Goal: Task Accomplishment & Management: Use online tool/utility

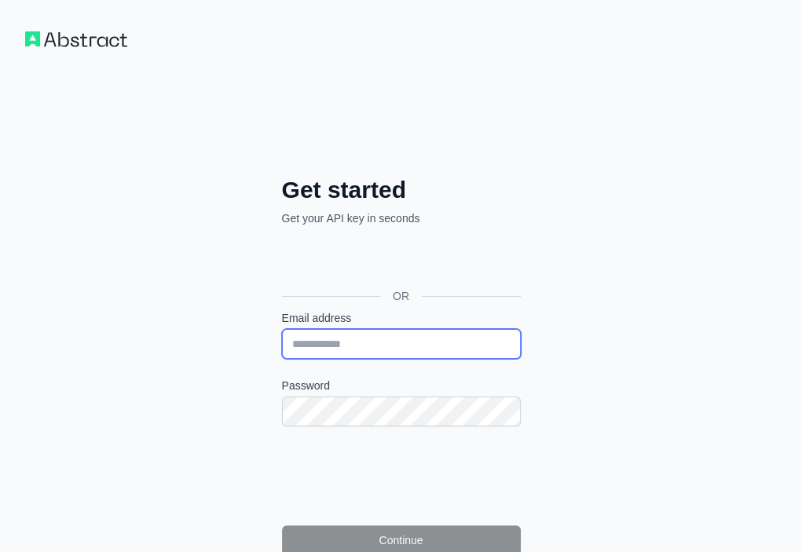
click at [282, 329] on input "Email address" at bounding box center [401, 344] width 239 height 30
paste input "**********"
type input "**********"
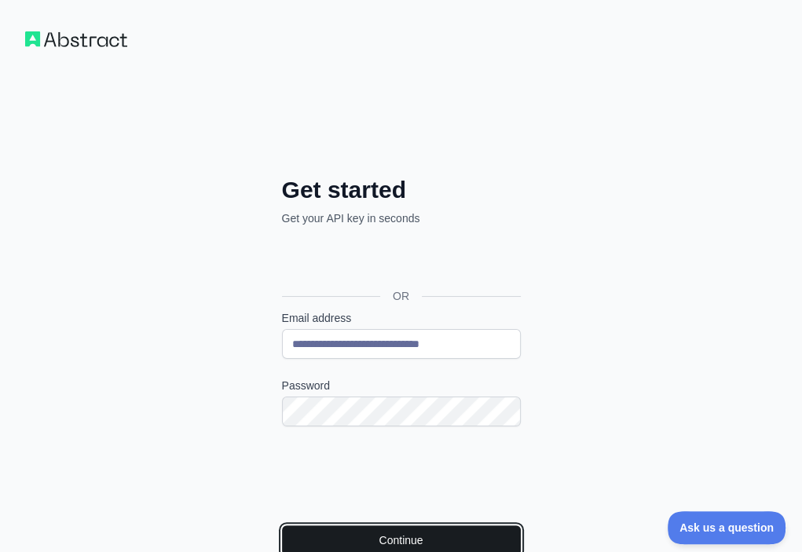
click at [282, 525] on button "Continue" at bounding box center [401, 540] width 239 height 30
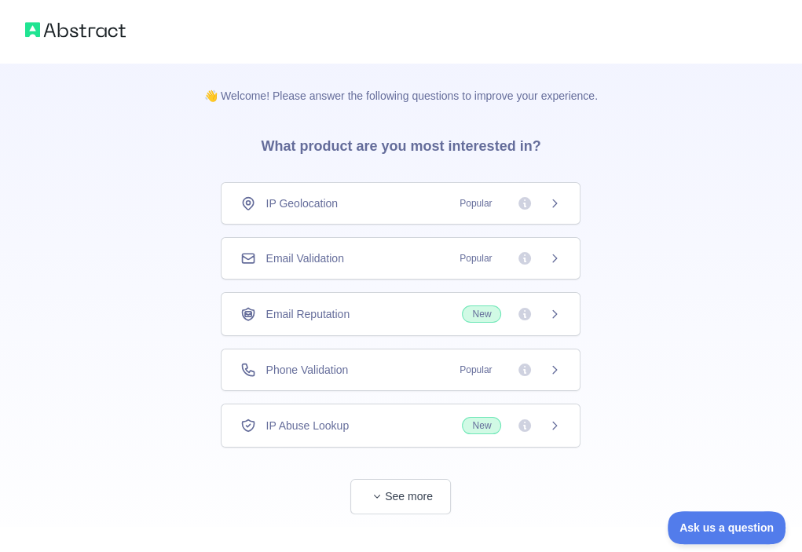
click at [402, 252] on div "Email Validation Popular" at bounding box center [400, 258] width 320 height 16
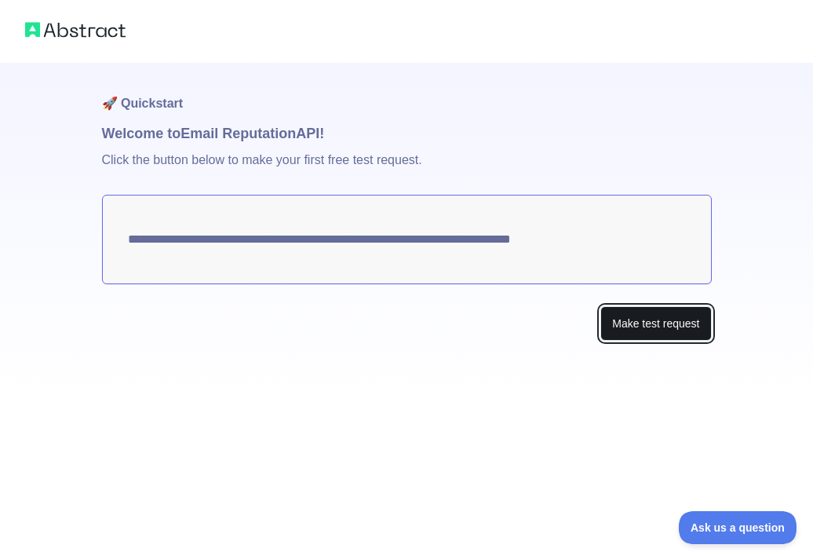
click at [631, 324] on button "Make test request" at bounding box center [656, 323] width 111 height 35
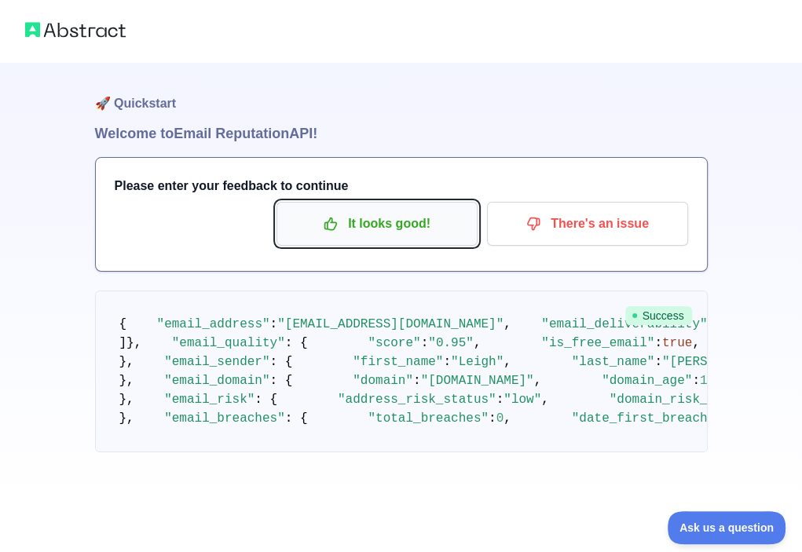
click at [430, 229] on p "It looks good!" at bounding box center [376, 223] width 177 height 27
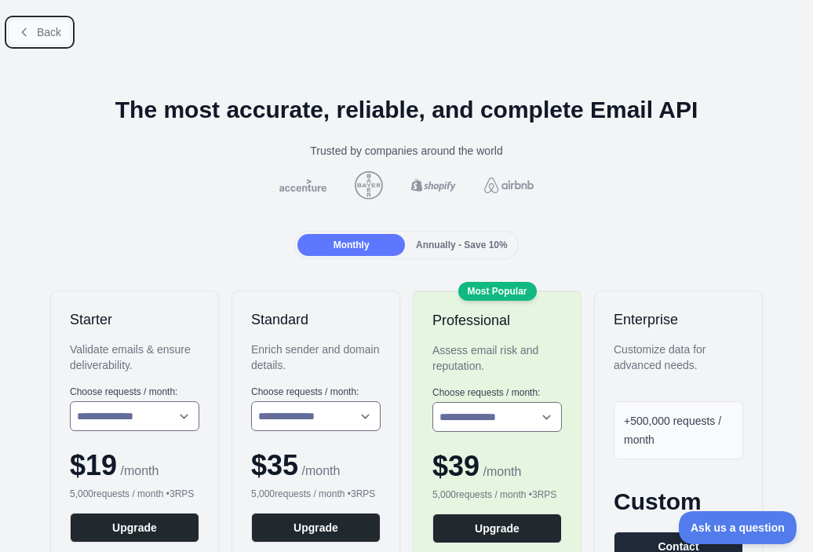
click at [35, 26] on button "Back" at bounding box center [40, 32] width 64 height 27
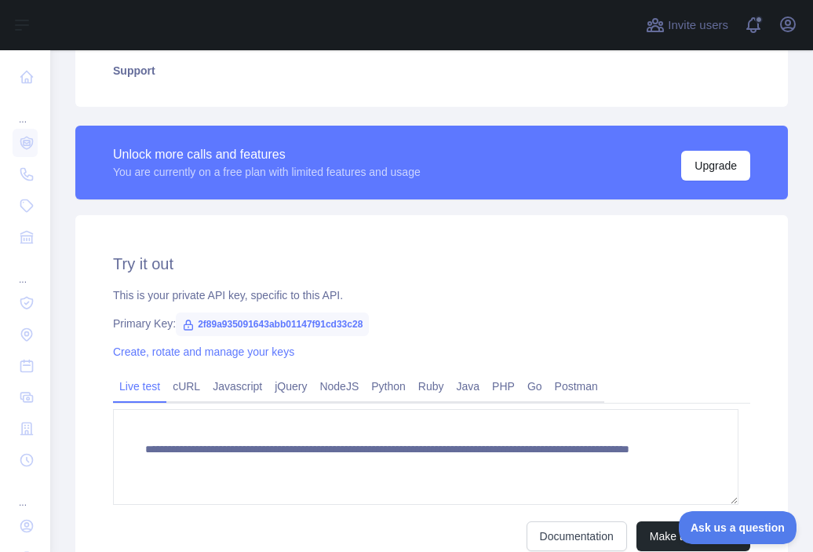
scroll to position [393, 0]
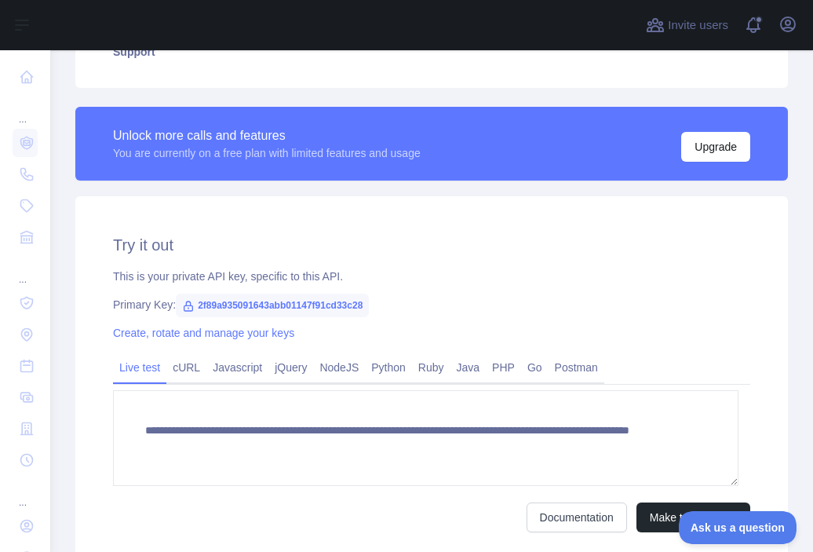
click at [330, 302] on span "2f89a935091643abb01147f91cd33c28" at bounding box center [272, 306] width 193 height 24
copy span "2f89a935091643abb01147f91cd33c28"
